Goal: Transaction & Acquisition: Purchase product/service

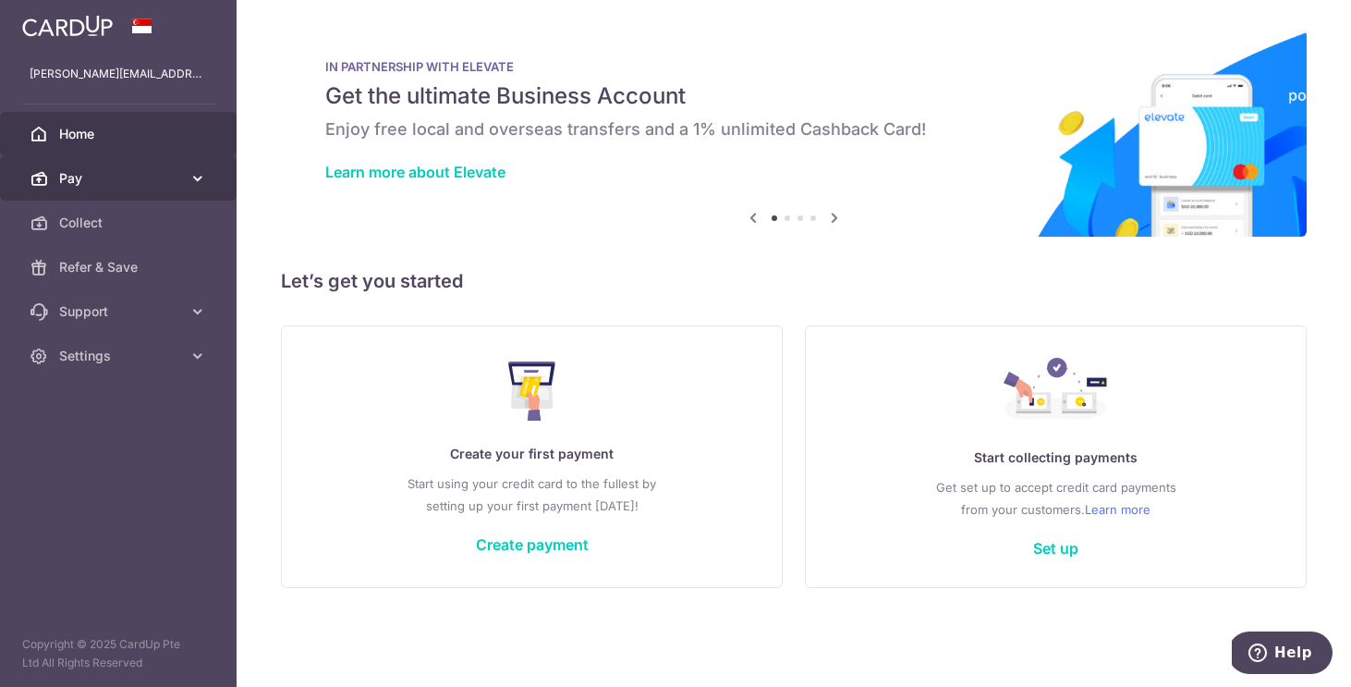
click at [166, 189] on link "Pay" at bounding box center [118, 178] width 237 height 44
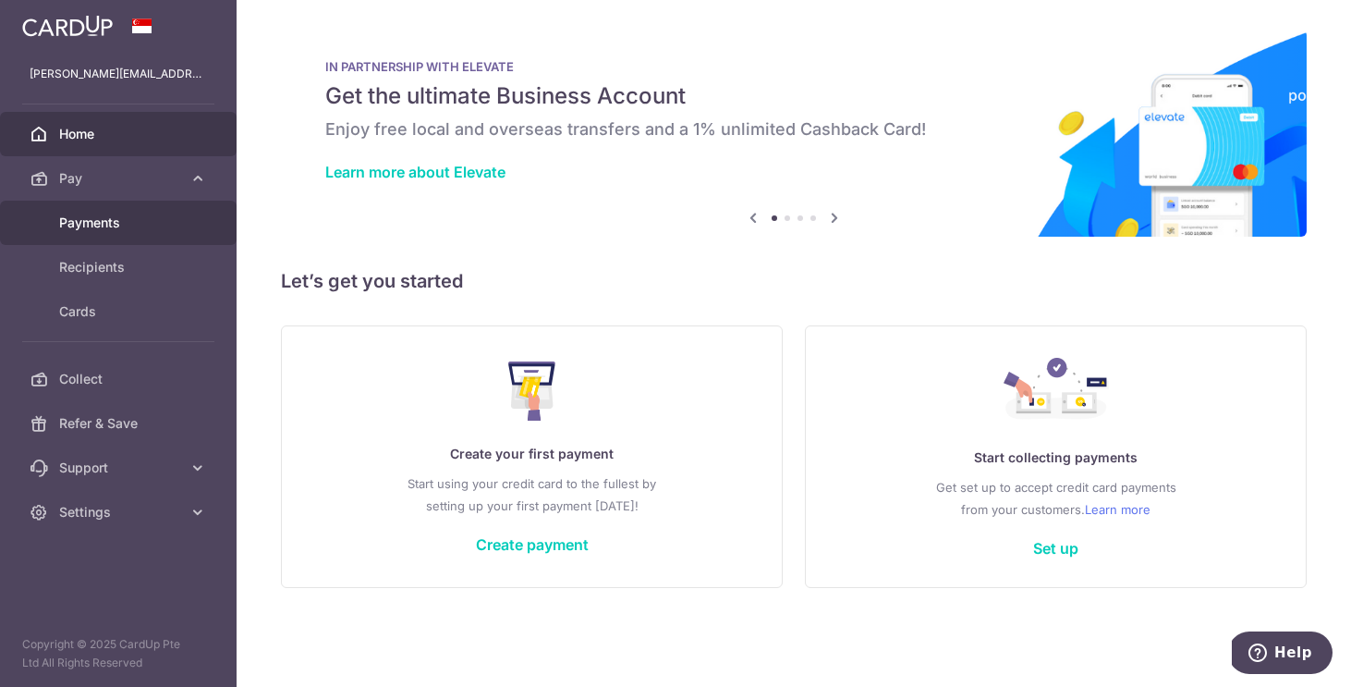
click at [147, 222] on span "Payments" at bounding box center [120, 222] width 122 height 18
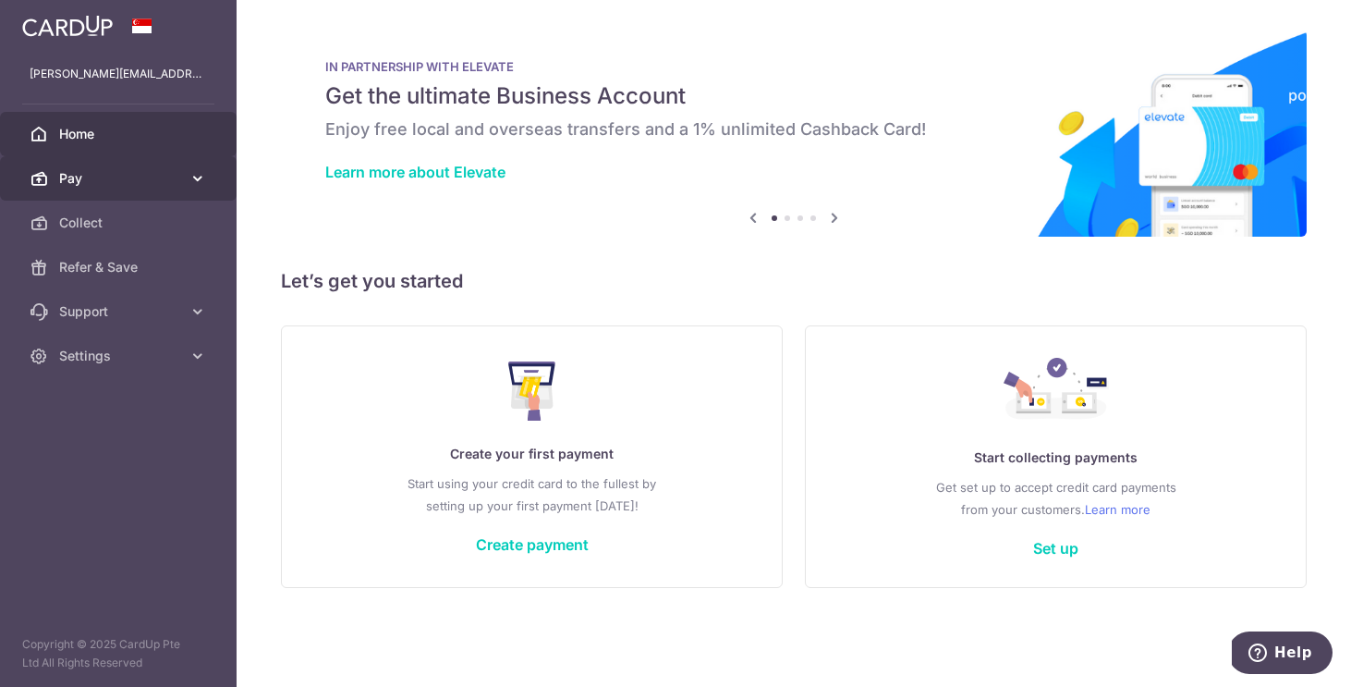
click at [117, 183] on span "Pay" at bounding box center [120, 178] width 122 height 18
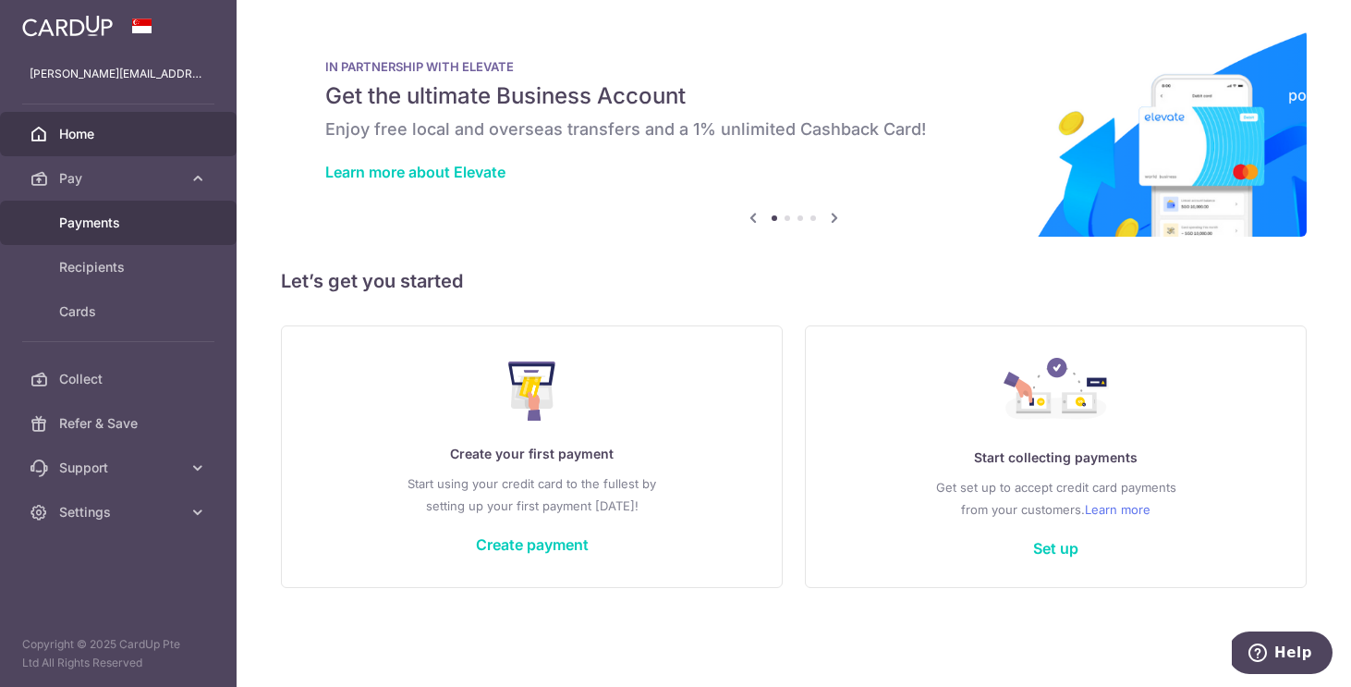
click at [97, 229] on span "Payments" at bounding box center [120, 222] width 122 height 18
